Goal: Task Accomplishment & Management: Manage account settings

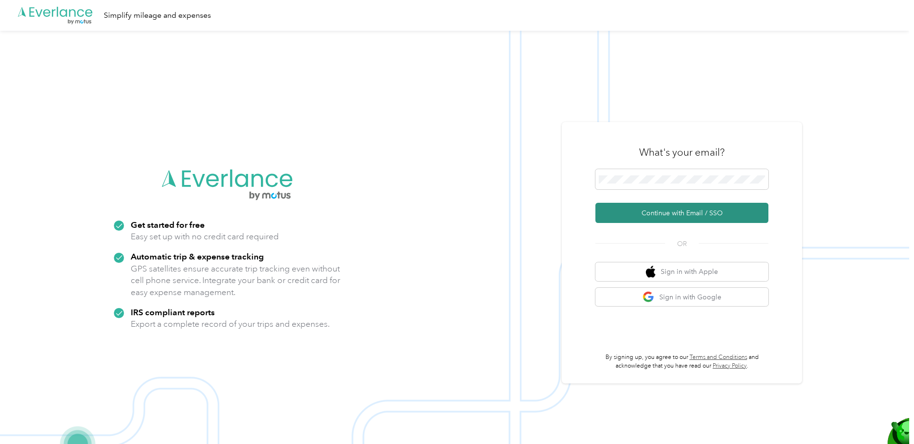
click at [678, 209] on button "Continue with Email / SSO" at bounding box center [681, 213] width 173 height 20
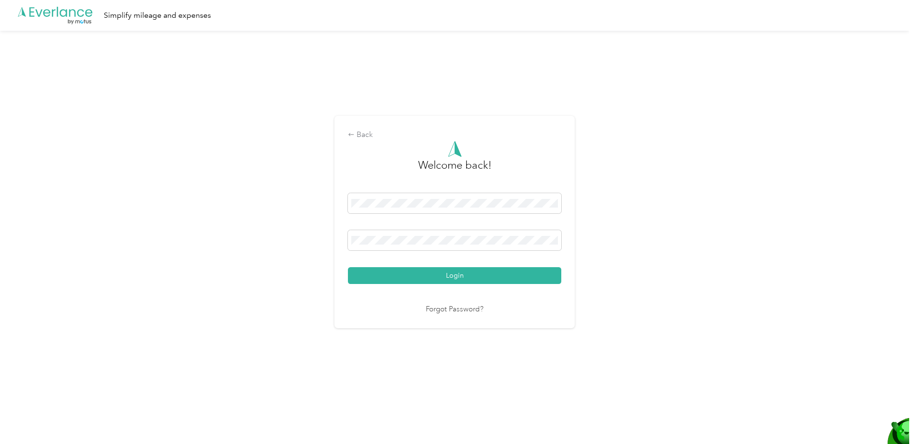
click at [415, 275] on button "Login" at bounding box center [454, 275] width 213 height 17
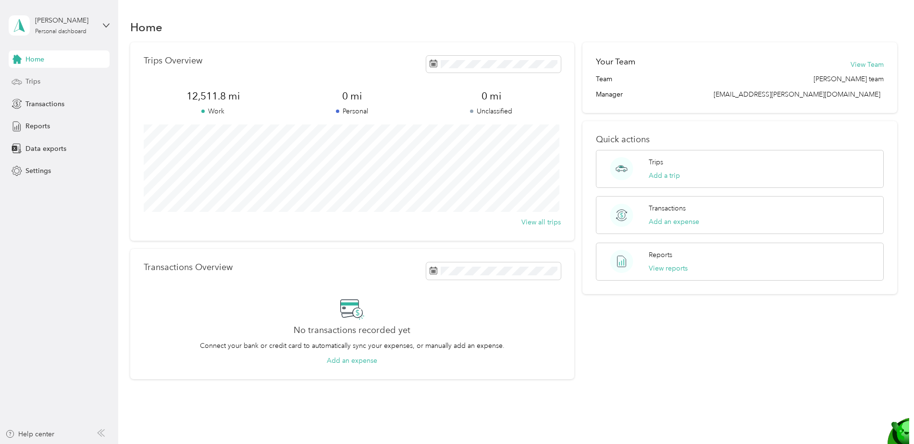
click at [26, 80] on span "Trips" at bounding box center [32, 81] width 15 height 10
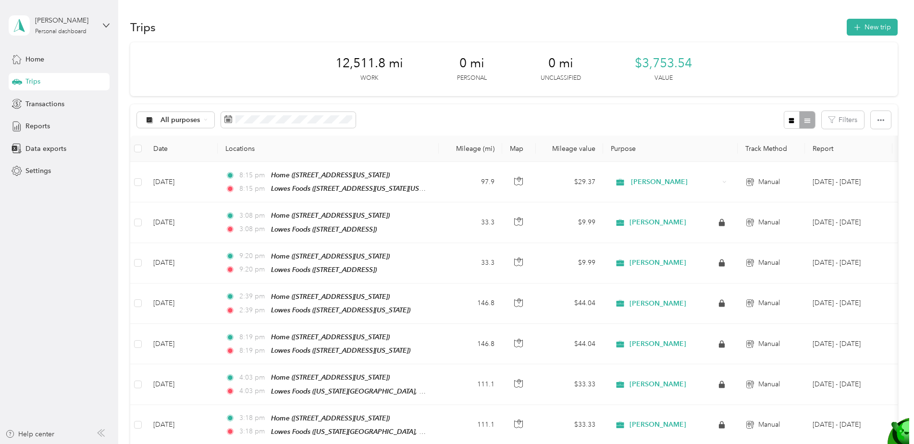
click at [33, 76] on div "Trips" at bounding box center [59, 81] width 101 height 17
click at [866, 22] on button "New trip" at bounding box center [871, 27] width 51 height 17
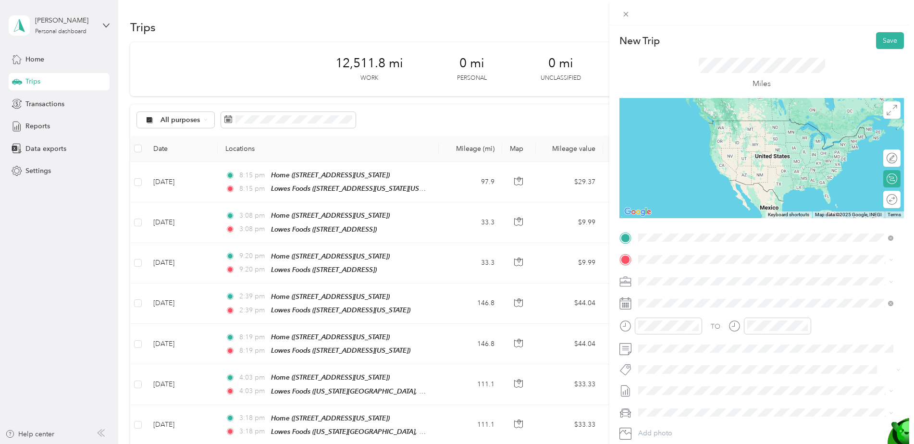
click at [704, 287] on span "[STREET_ADDRESS][US_STATE]" at bounding box center [704, 286] width 96 height 8
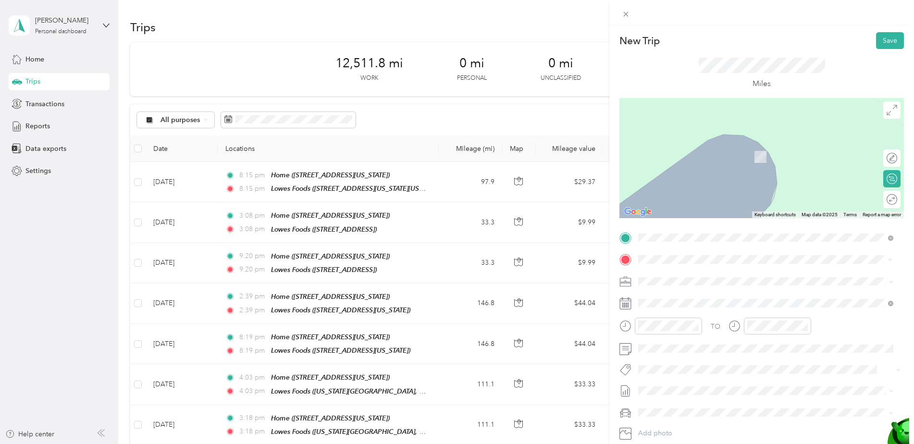
click at [688, 293] on span "[STREET_ADDRESS][US_STATE][US_STATE]" at bounding box center [721, 293] width 131 height 9
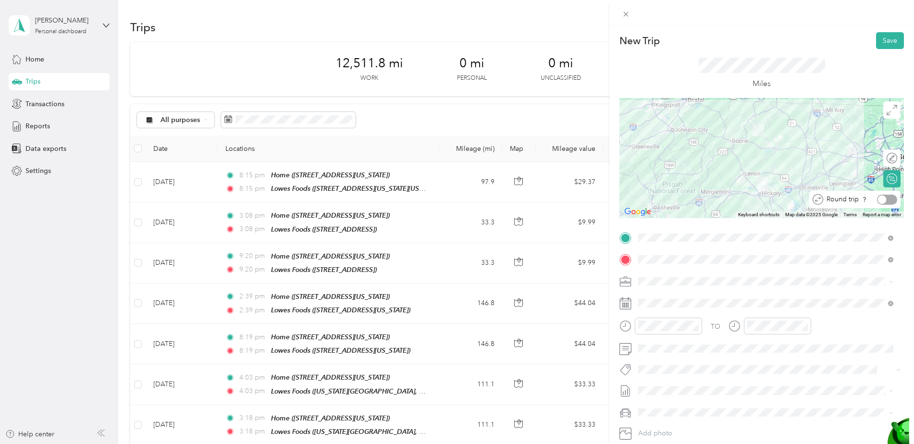
click at [880, 197] on div at bounding box center [887, 200] width 20 height 10
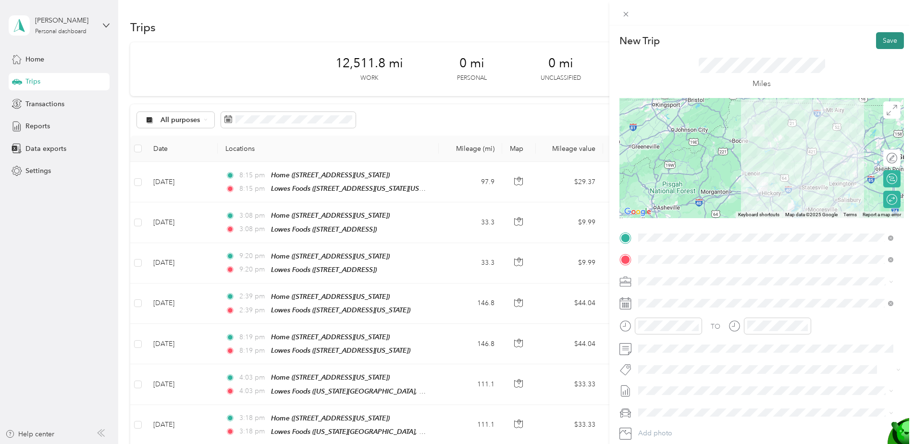
click at [887, 36] on button "Save" at bounding box center [890, 40] width 28 height 17
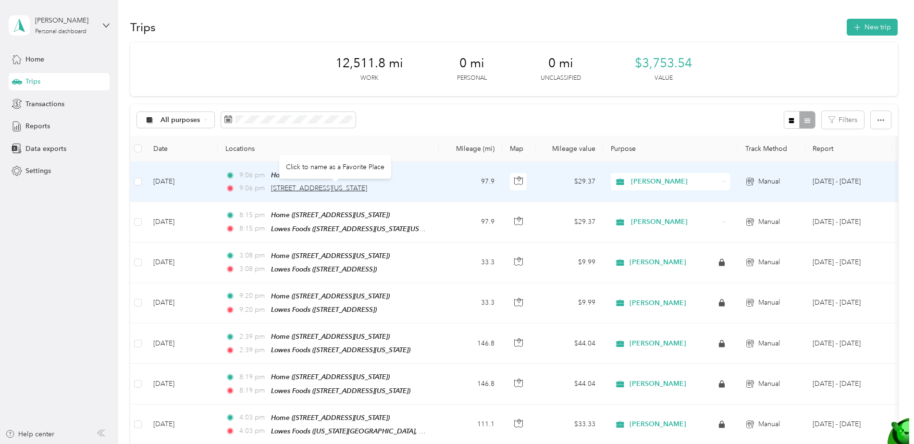
click at [347, 184] on span "[STREET_ADDRESS][US_STATE]" at bounding box center [319, 188] width 96 height 8
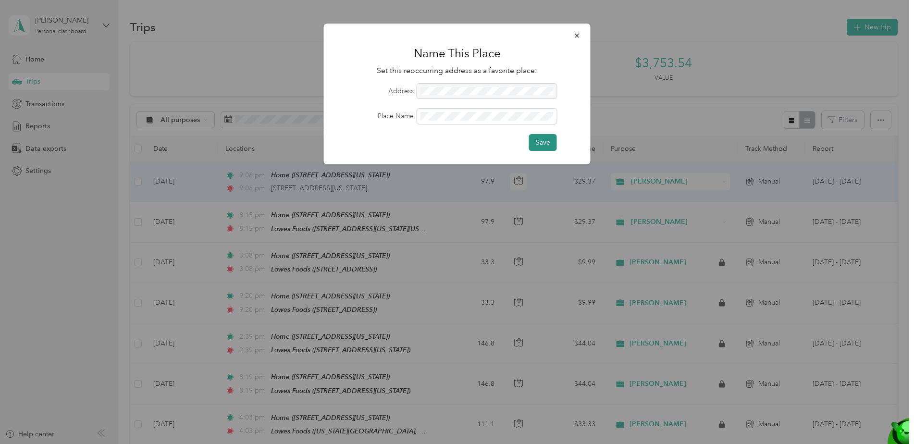
click at [539, 141] on button "Save" at bounding box center [543, 142] width 28 height 17
